Goal: Information Seeking & Learning: Find specific fact

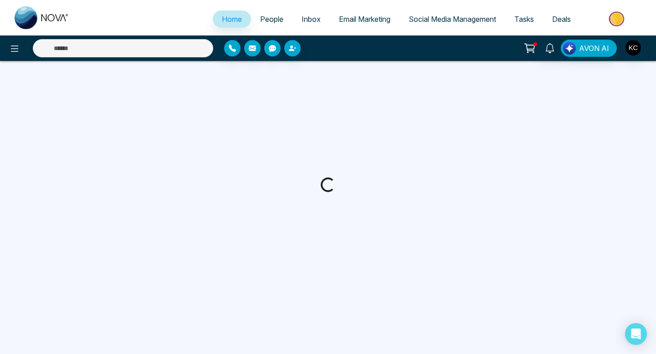
select select "*"
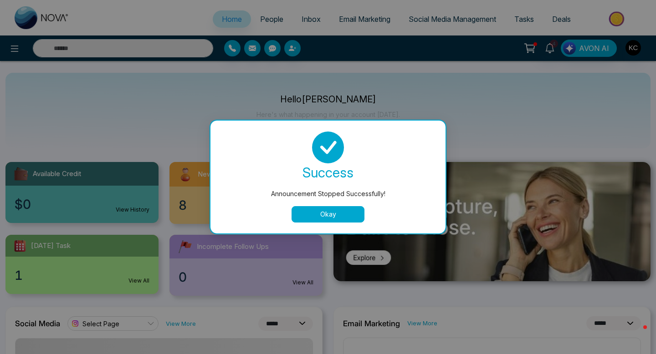
click at [325, 218] on button "Okay" at bounding box center [327, 214] width 73 height 16
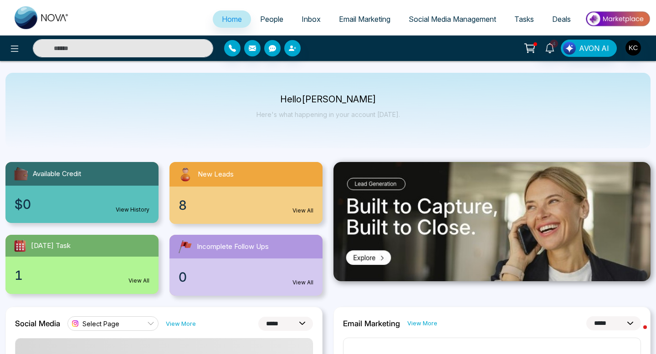
click at [306, 209] on link "View All" at bounding box center [302, 211] width 21 height 8
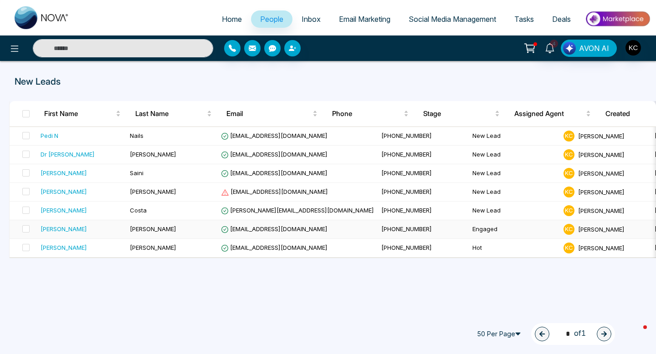
scroll to position [0, 2]
click at [255, 211] on span "[PERSON_NAME][EMAIL_ADDRESS][DOMAIN_NAME]" at bounding box center [297, 210] width 153 height 7
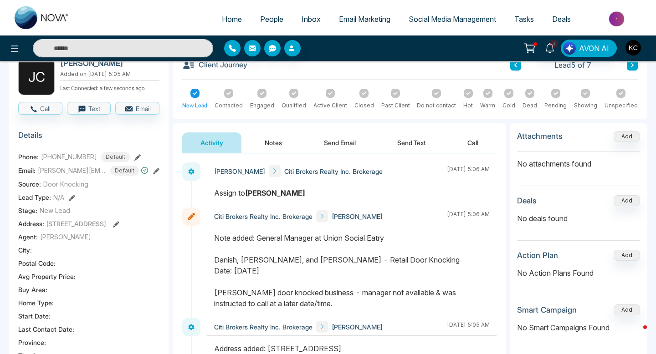
scroll to position [52, 0]
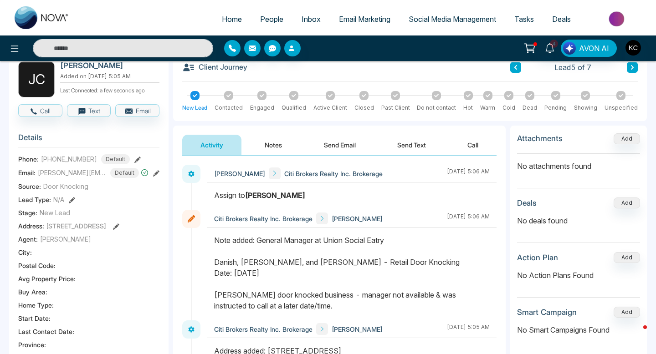
click at [155, 176] on button at bounding box center [156, 173] width 6 height 10
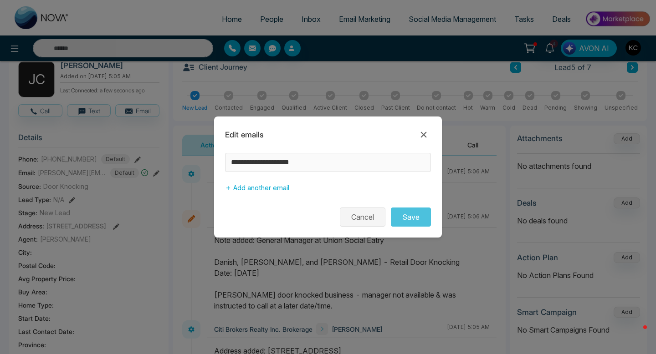
click at [352, 223] on button "Cancel" at bounding box center [363, 217] width 46 height 19
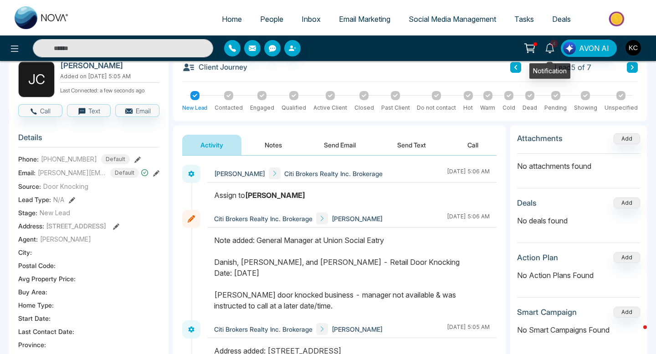
click at [550, 48] on icon at bounding box center [550, 48] width 10 height 10
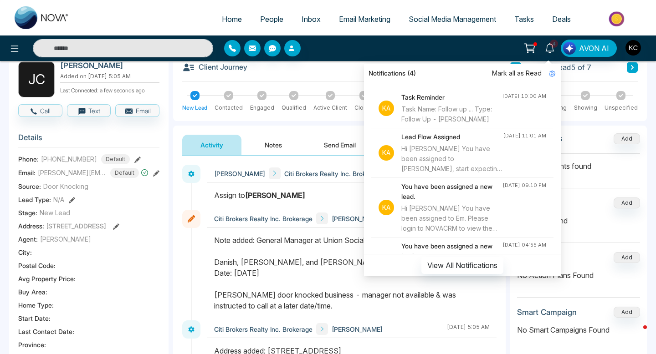
click at [474, 118] on div "Task Name: Follow up ... Type: Follow Up - [PERSON_NAME]" at bounding box center [451, 114] width 101 height 20
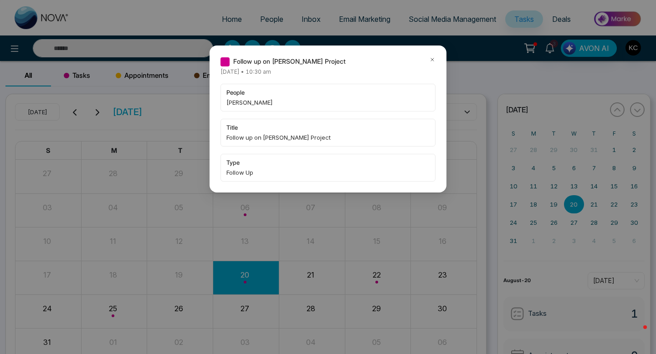
click at [430, 59] on icon at bounding box center [432, 59] width 6 height 6
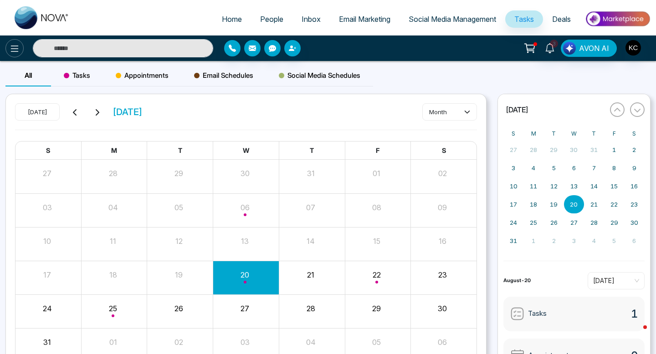
click at [15, 47] on icon at bounding box center [14, 48] width 11 height 11
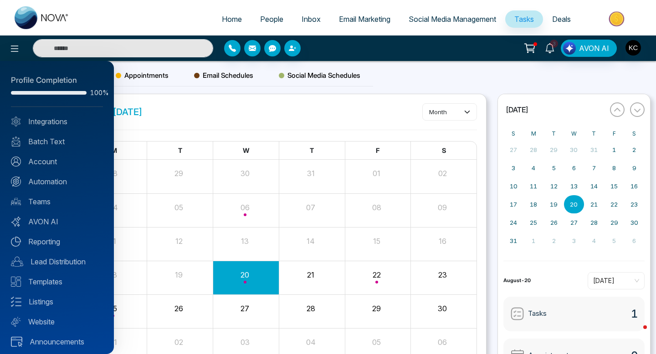
click at [267, 19] on div at bounding box center [328, 177] width 656 height 354
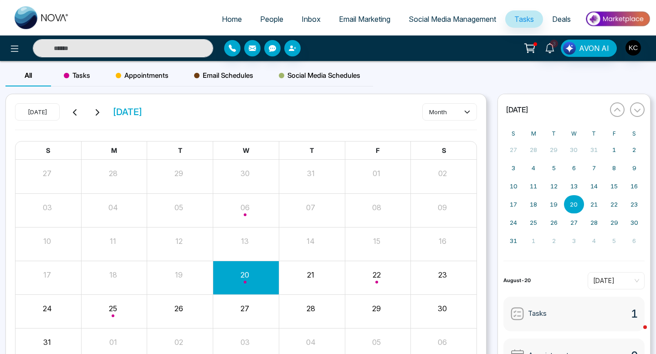
click at [267, 19] on span "People" at bounding box center [271, 19] width 23 height 9
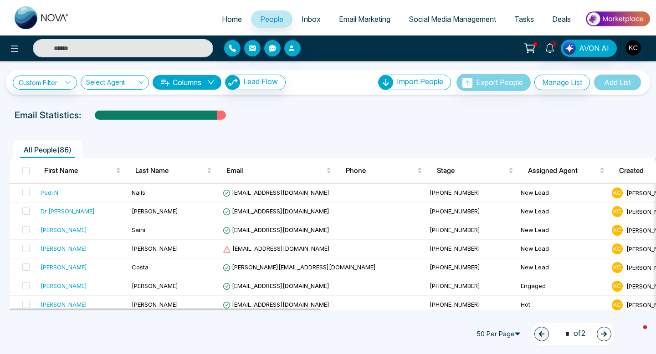
click at [97, 48] on input "text" at bounding box center [123, 48] width 180 height 18
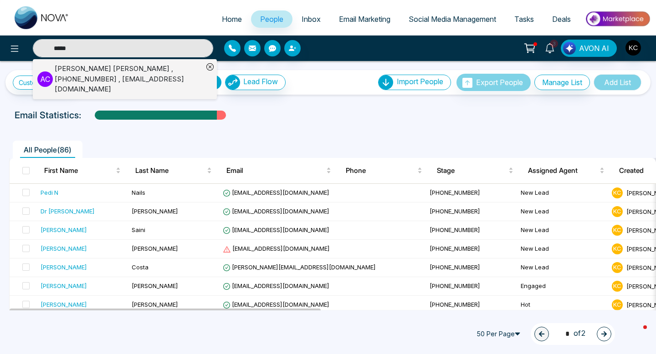
type input "*****"
click at [97, 69] on div "[PERSON_NAME] , [PHONE_NUMBER] , [EMAIL_ADDRESS][DOMAIN_NAME]" at bounding box center [129, 79] width 148 height 31
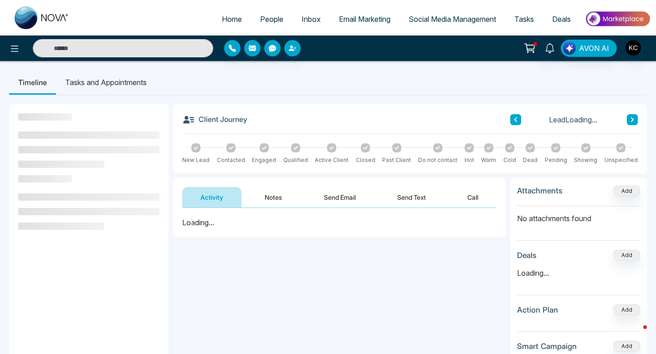
click at [270, 194] on button "Notes" at bounding box center [273, 197] width 54 height 20
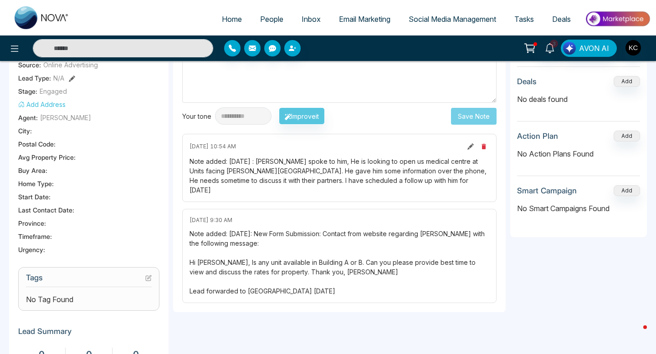
scroll to position [176, 0]
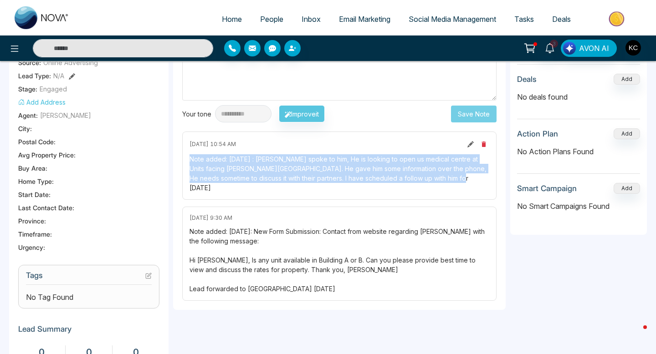
drag, startPoint x: 450, startPoint y: 179, endPoint x: 181, endPoint y: 158, distance: 270.4
click at [181, 158] on div "**********" at bounding box center [339, 171] width 332 height 278
copy div "Note added: [DATE] : [PERSON_NAME] spoke to him, He is looking to open us medic…"
